Goal: Navigation & Orientation: Find specific page/section

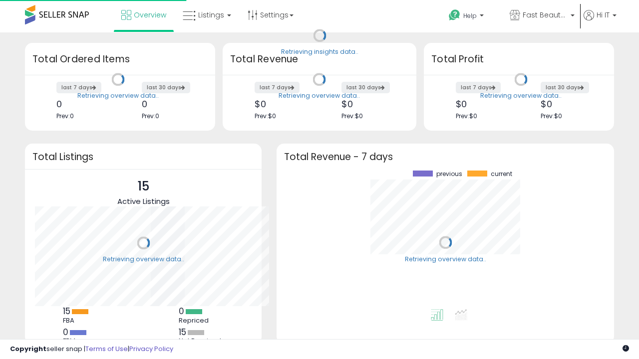
scroll to position [139, 317]
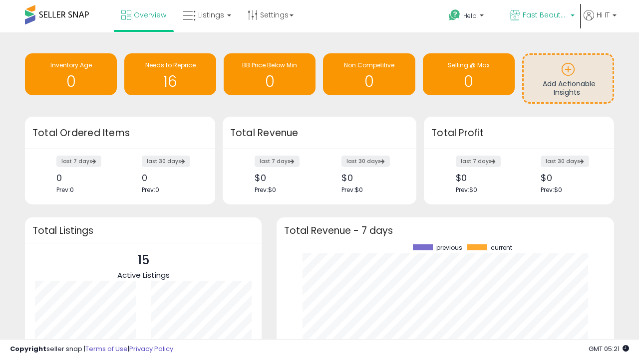
click at [541, 16] on span "Fast Beauty ([GEOGRAPHIC_DATA])" at bounding box center [545, 15] width 45 height 10
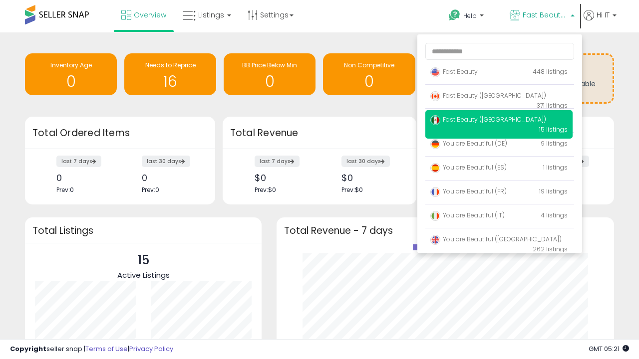
click at [499, 97] on span "Fast Beauty ([GEOGRAPHIC_DATA])" at bounding box center [488, 95] width 116 height 8
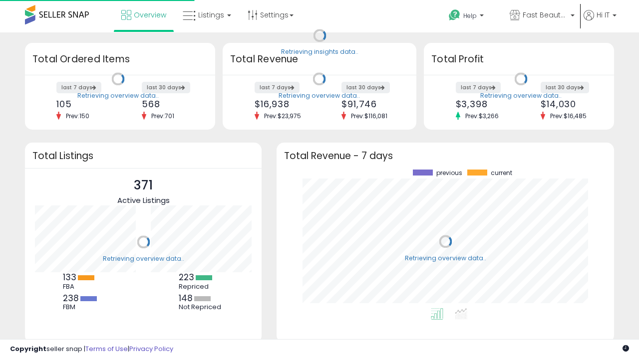
scroll to position [139, 317]
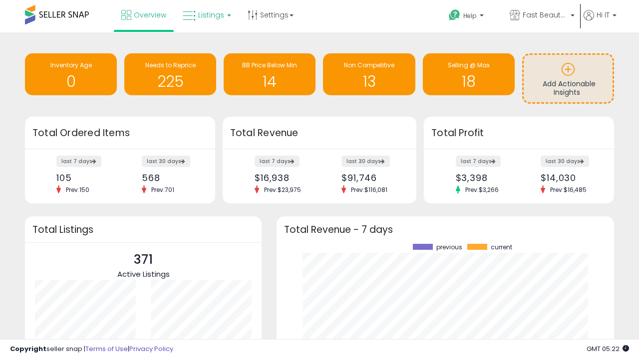
click at [206, 15] on span "Listings" at bounding box center [211, 15] width 26 height 10
